Goal: Navigation & Orientation: Find specific page/section

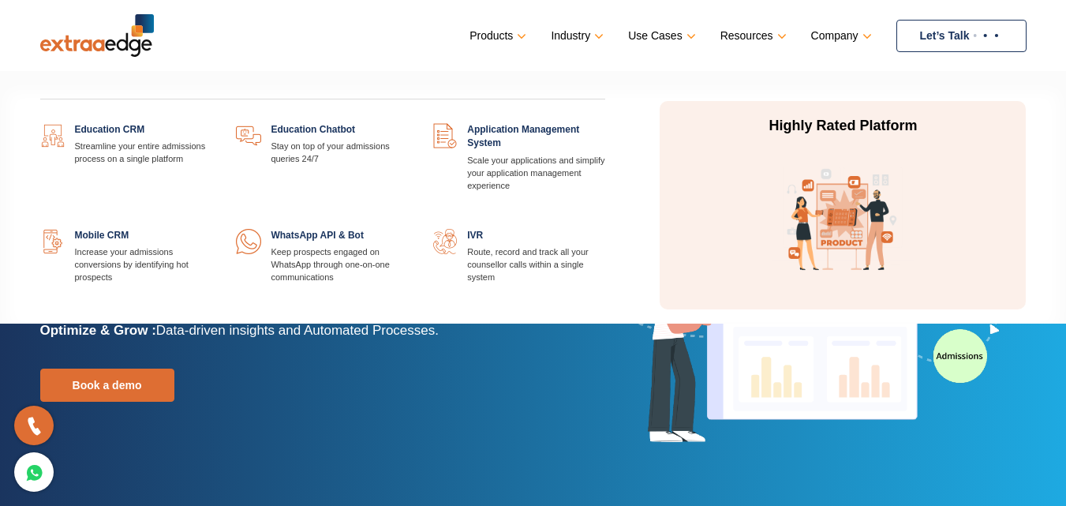
click at [497, 21] on ul "Products Education CRM Streamline your entire admissions process on a single pl…" at bounding box center [747, 36] width 556 height 32
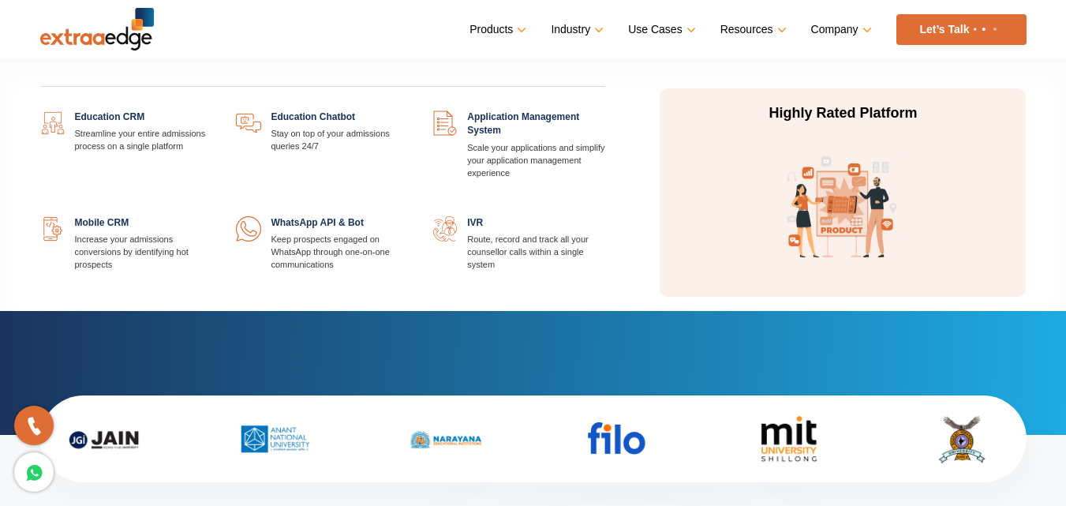
scroll to position [158, 0]
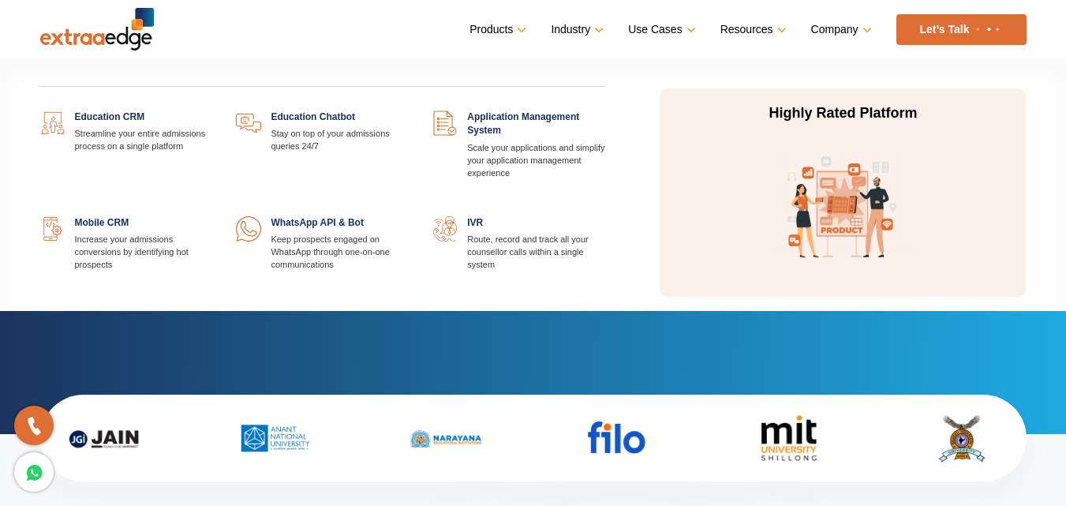
click at [605, 216] on link at bounding box center [605, 216] width 0 height 0
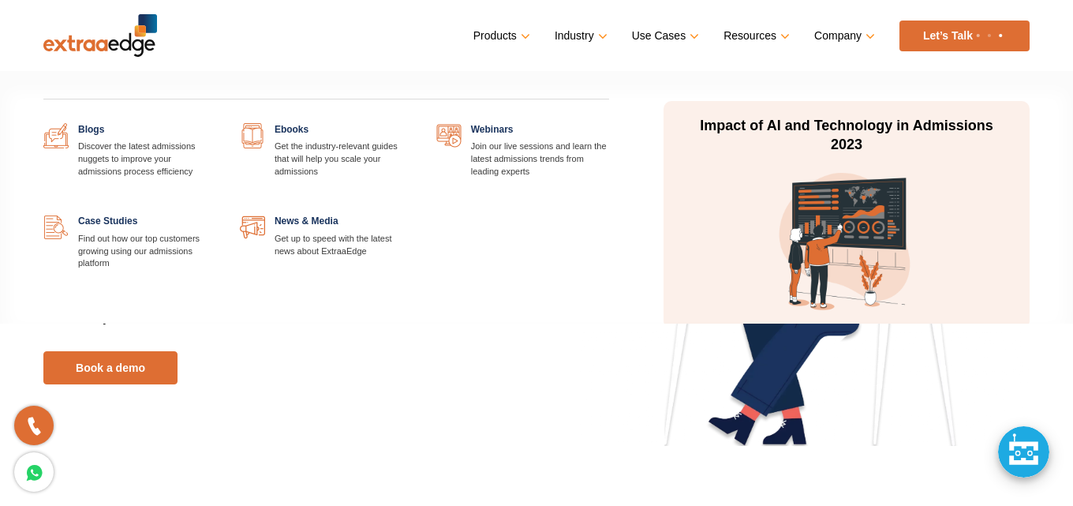
click at [759, 32] on link "Resources" at bounding box center [754, 35] width 63 height 23
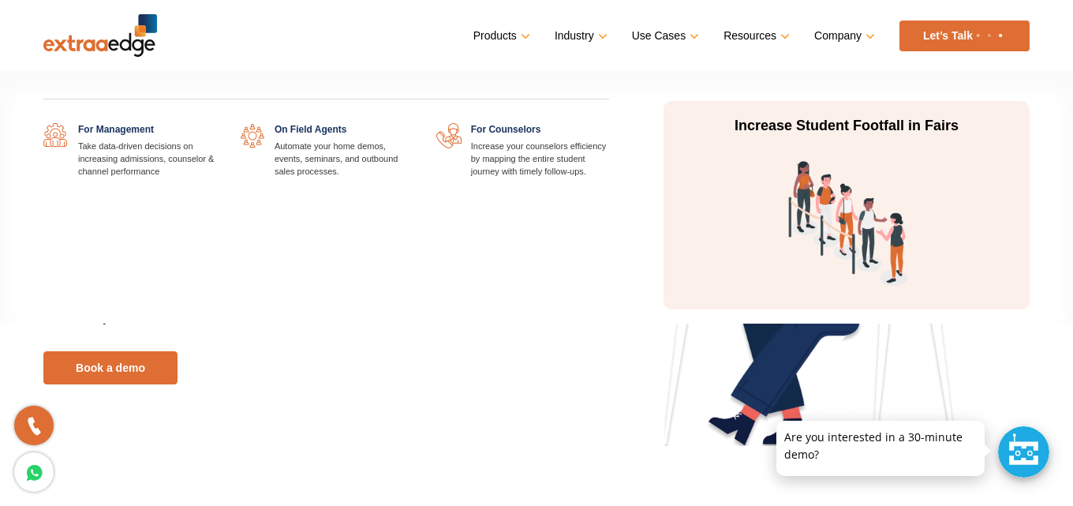
click at [679, 36] on link "Use Cases" at bounding box center [664, 35] width 64 height 23
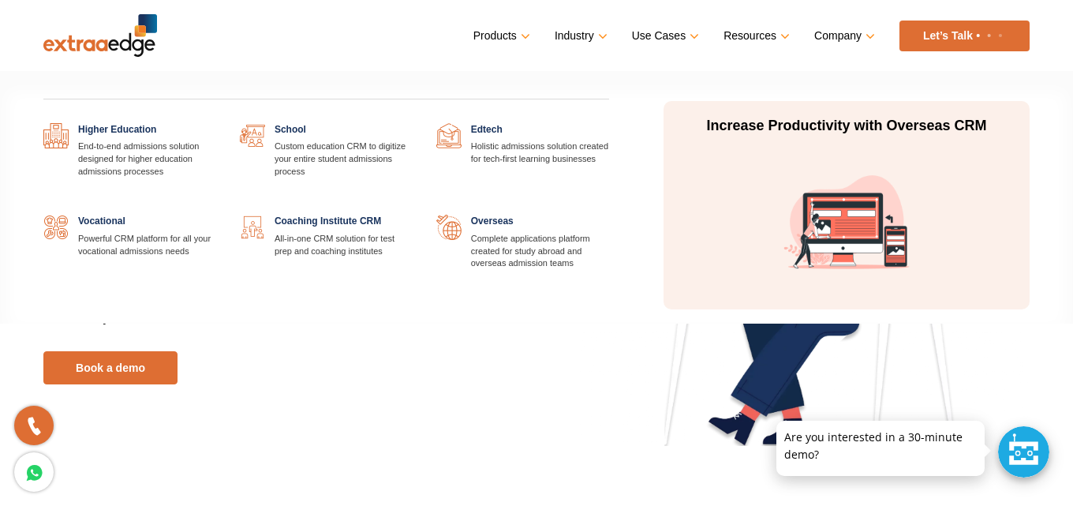
click at [572, 35] on link "Industry" at bounding box center [580, 35] width 50 height 23
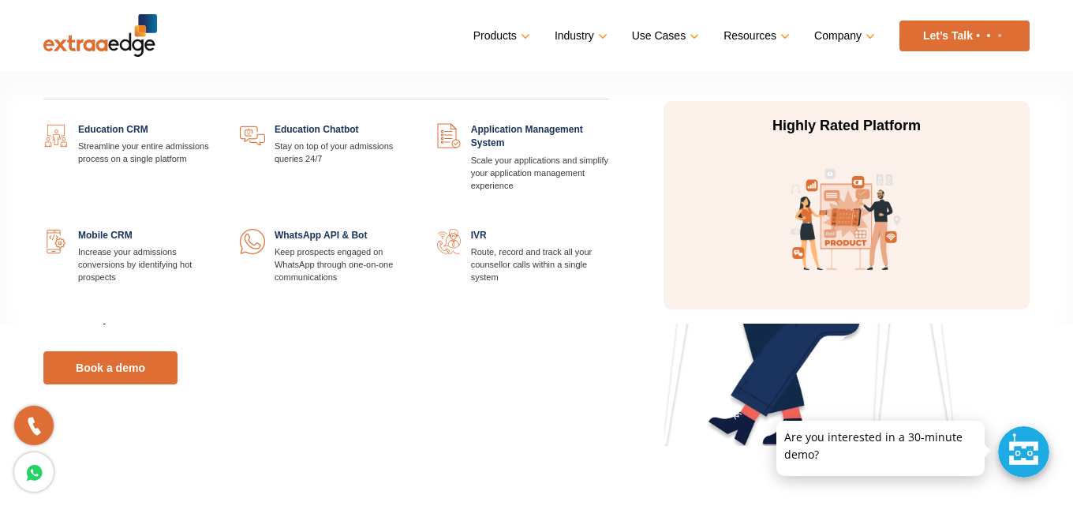
click at [498, 33] on link "Products" at bounding box center [500, 35] width 54 height 23
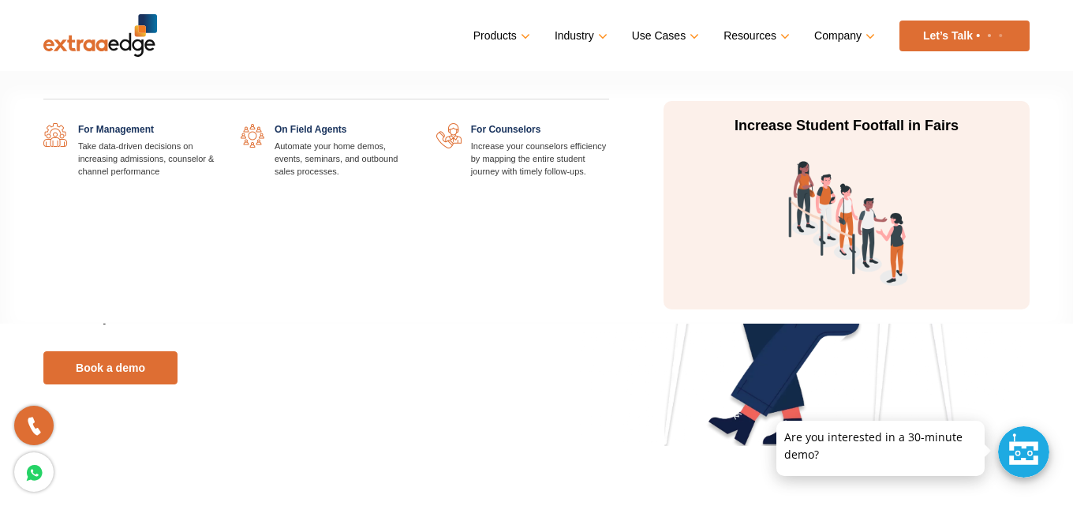
click at [668, 39] on link "Use Cases" at bounding box center [664, 35] width 64 height 23
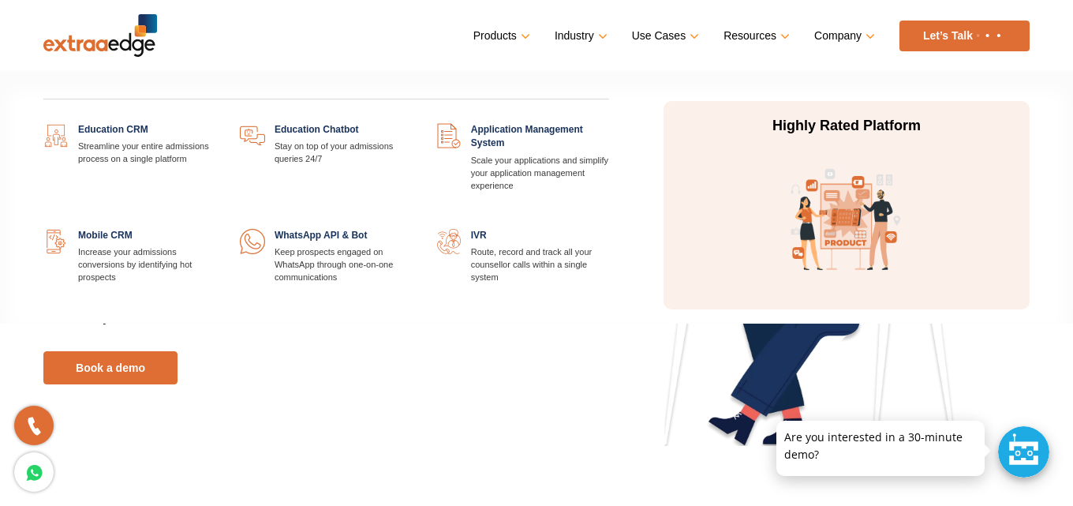
click at [510, 36] on link "Products" at bounding box center [500, 35] width 54 height 23
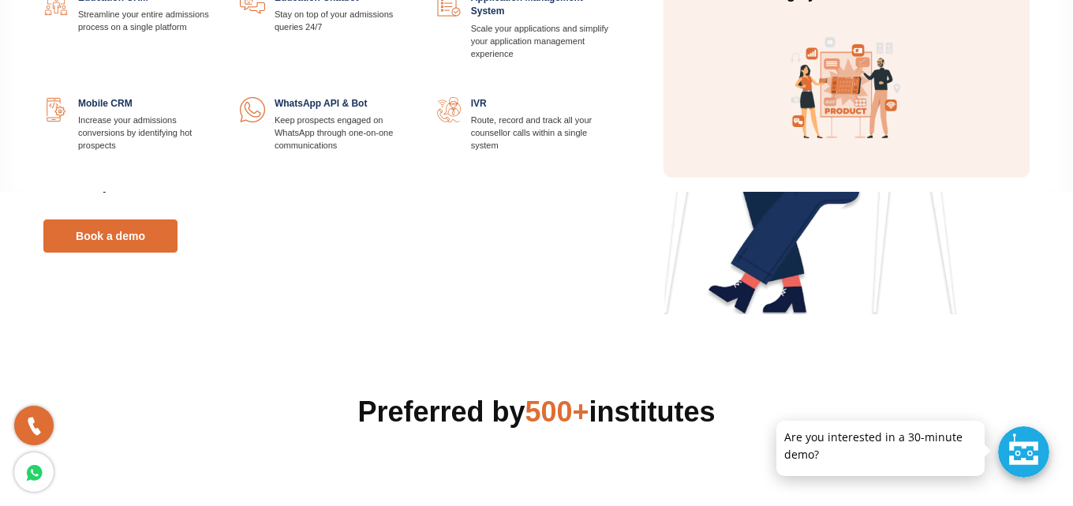
scroll to position [316, 0]
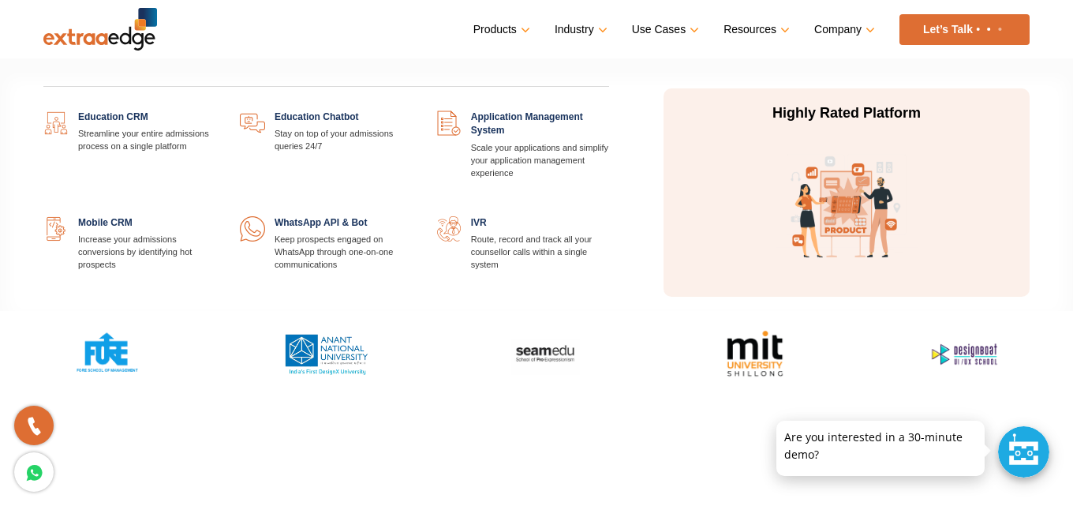
click at [609, 216] on link at bounding box center [609, 216] width 0 height 0
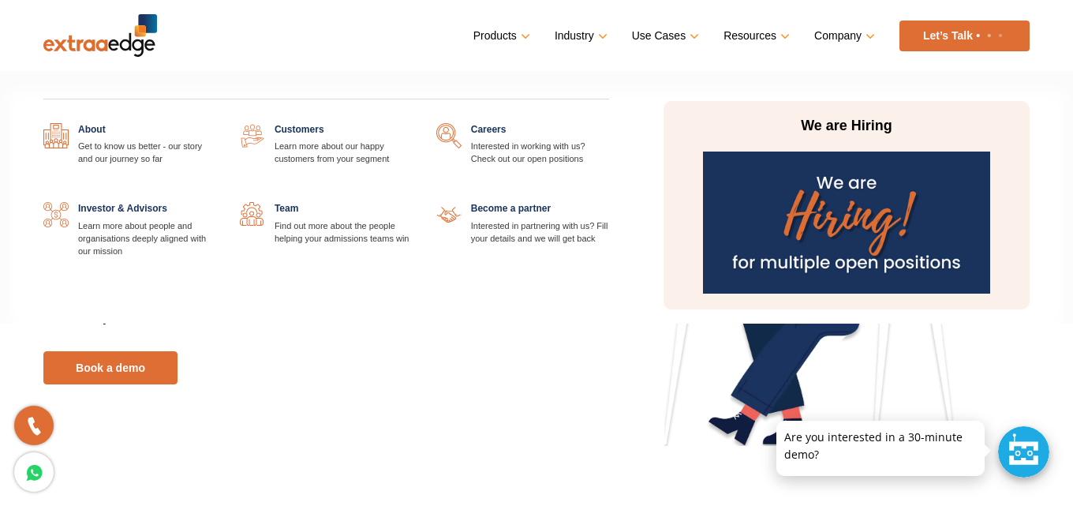
click at [855, 37] on link "Company" at bounding box center [843, 35] width 58 height 23
